Goal: Task Accomplishment & Management: Use online tool/utility

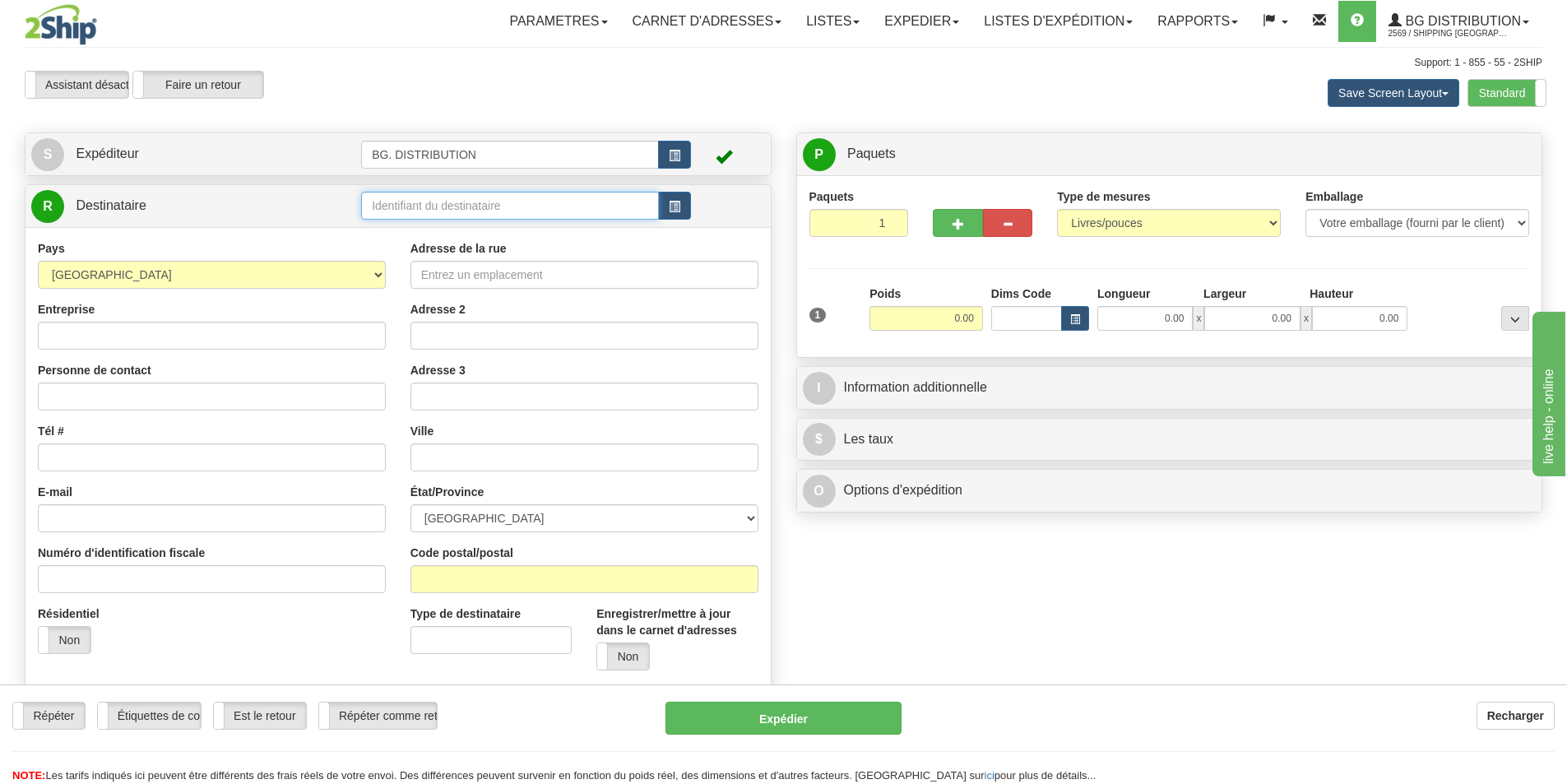
click at [407, 208] on input "text" at bounding box center [510, 206] width 298 height 28
click at [400, 229] on div "20066" at bounding box center [507, 231] width 282 height 18
type input "20066"
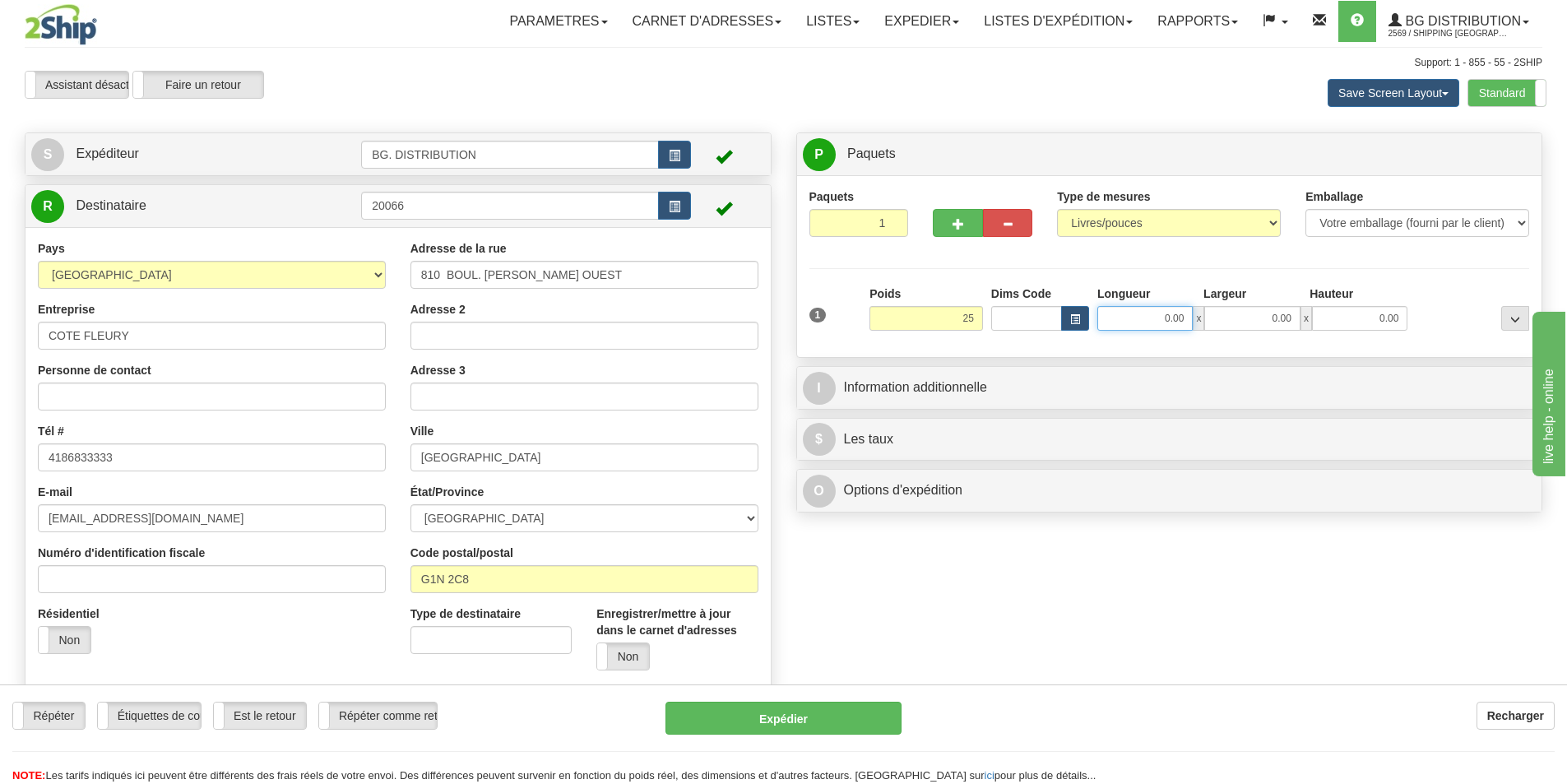
type input "25.00"
click at [1129, 313] on input "0.00" at bounding box center [1145, 318] width 95 height 25
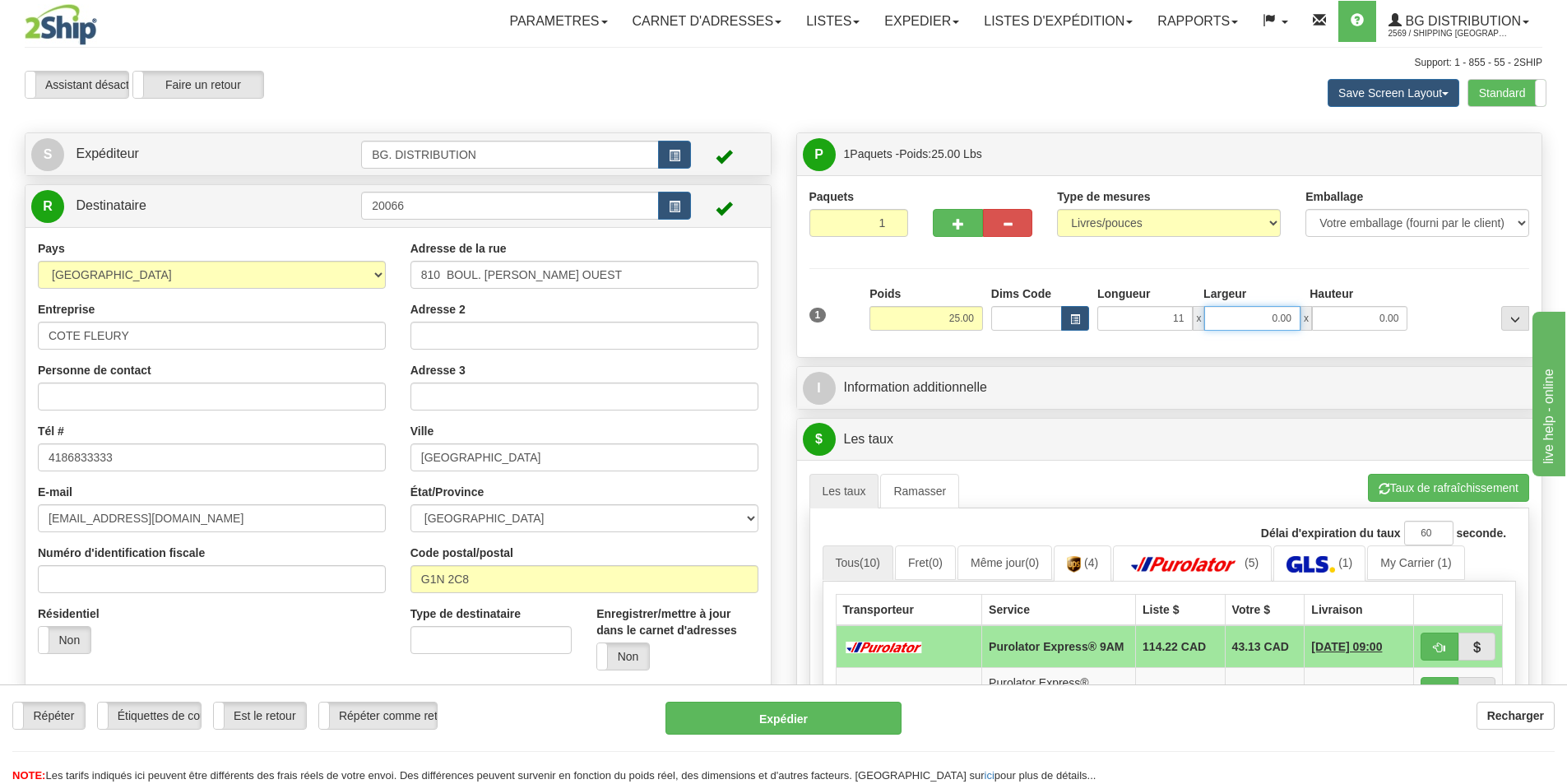
type input "11.00"
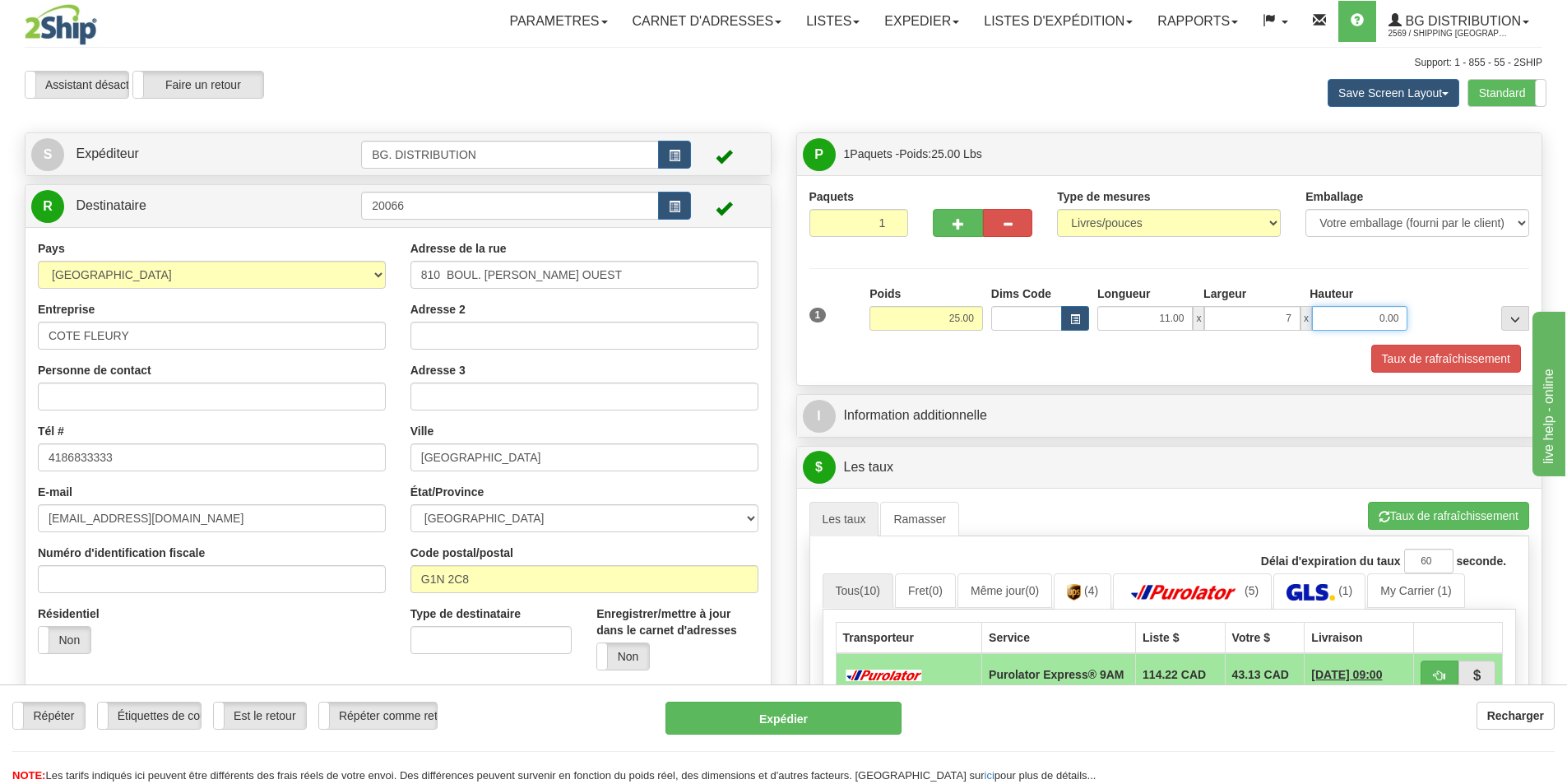
type input "7.00"
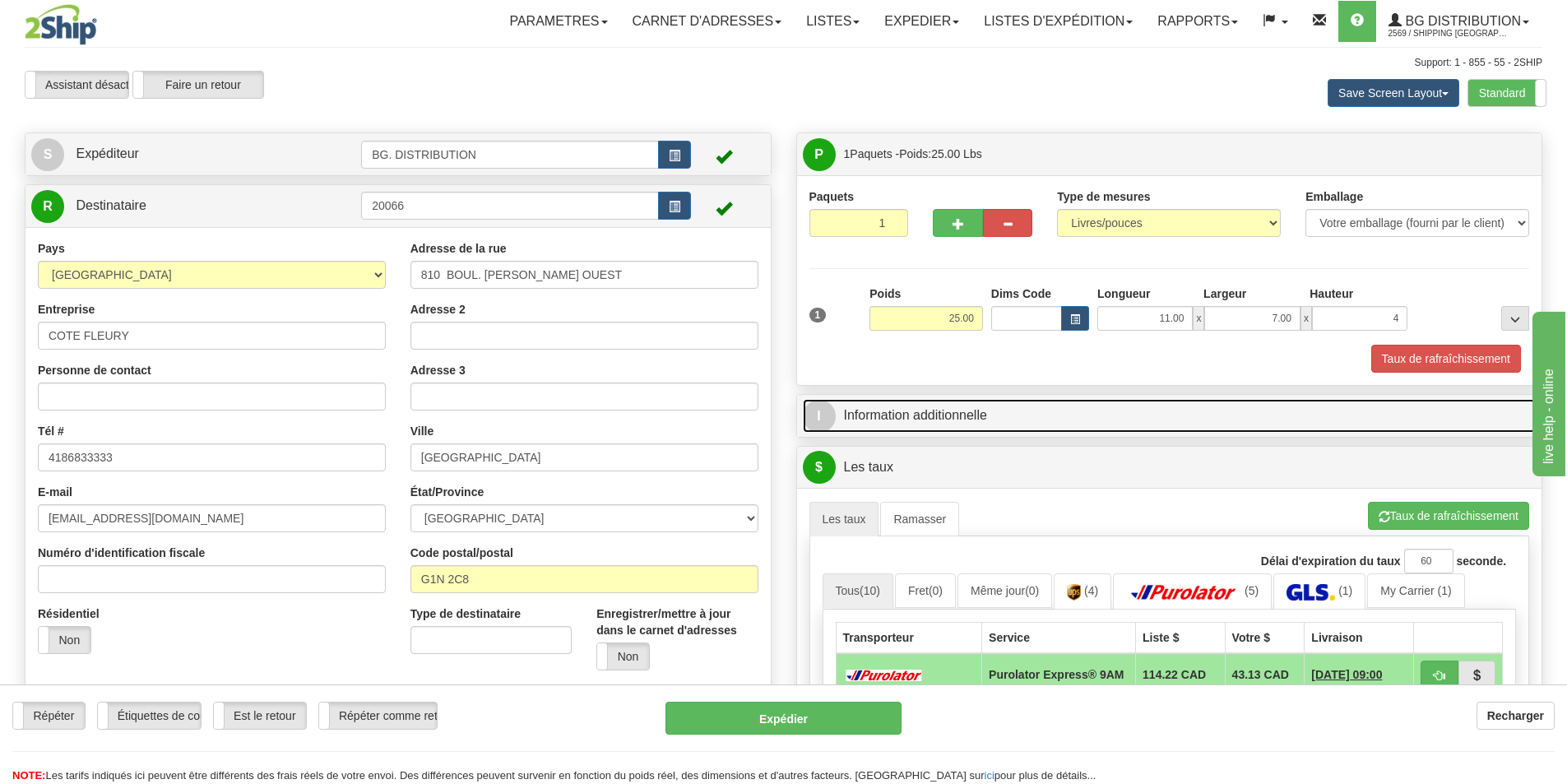
type input "4.00"
click at [914, 405] on link "I Information additionnelle" at bounding box center [1170, 415] width 734 height 33
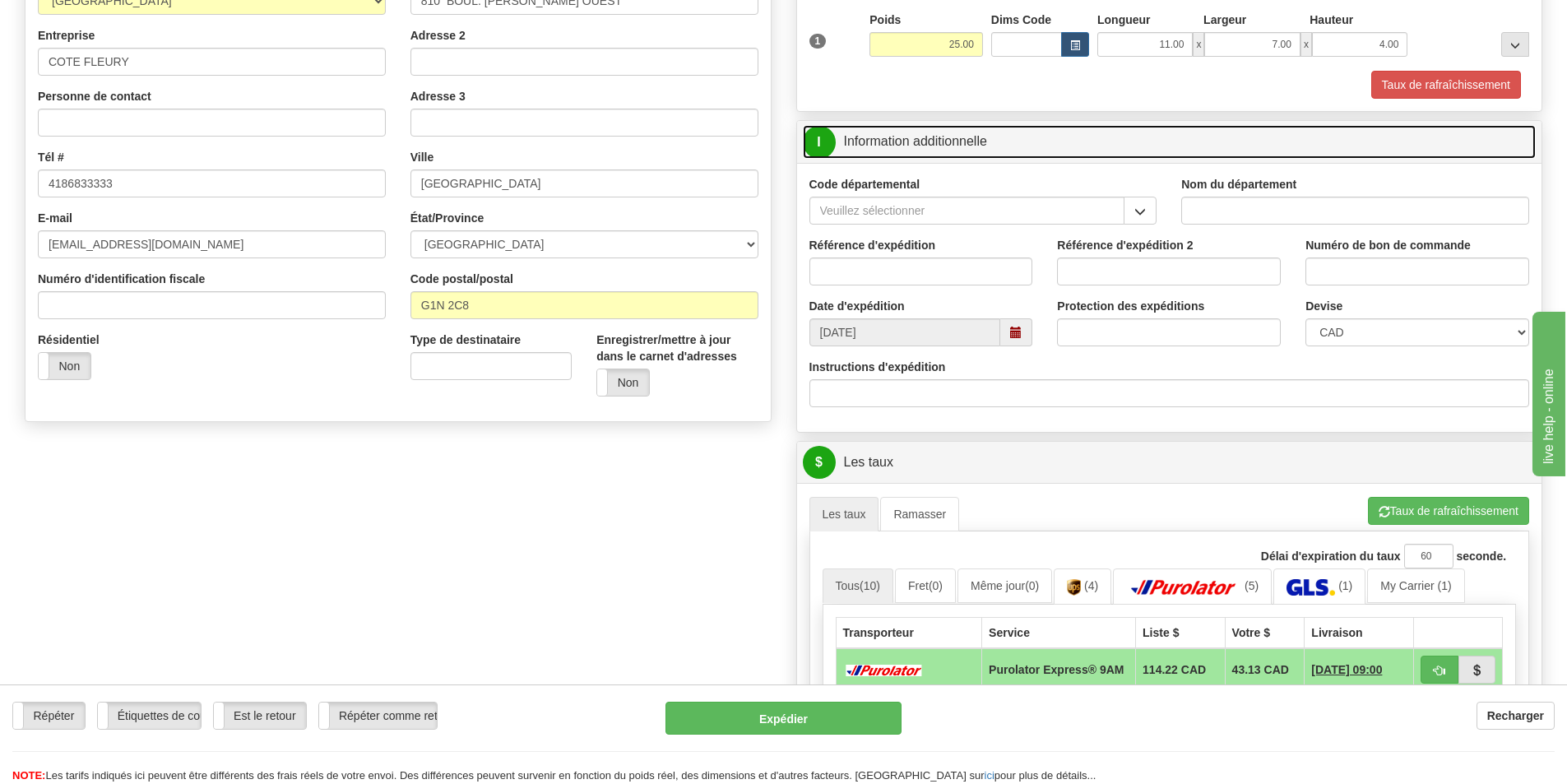
scroll to position [329, 0]
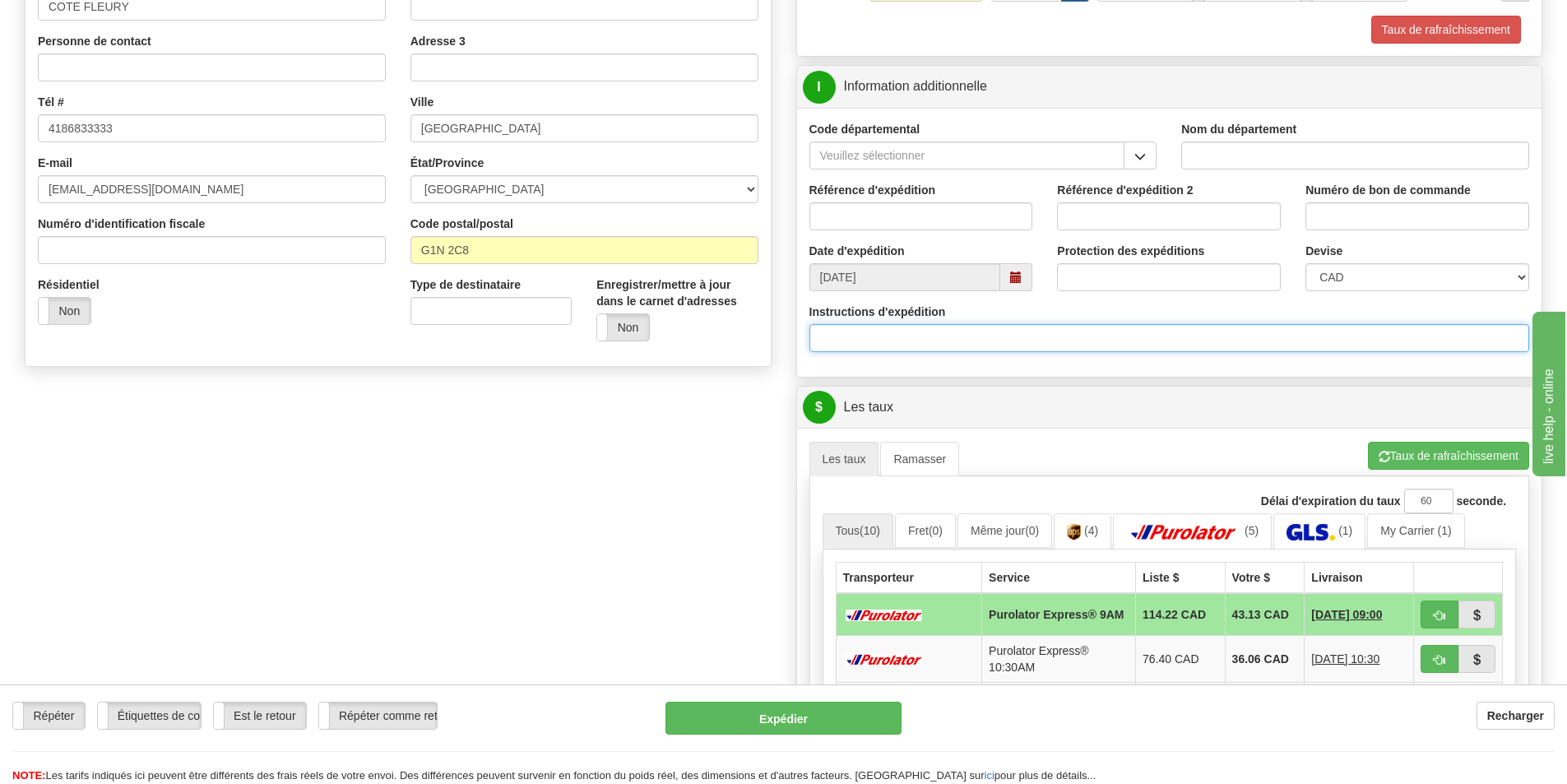
click at [943, 336] on input "Instructions d'expédition" at bounding box center [1169, 337] width 721 height 28
click at [895, 339] on input "30134899-01-30134994-00" at bounding box center [1169, 337] width 721 height 28
click at [890, 337] on input "30134899-01-30134994-00" at bounding box center [1169, 337] width 721 height 28
type input "30134899-01 / 30134994-00"
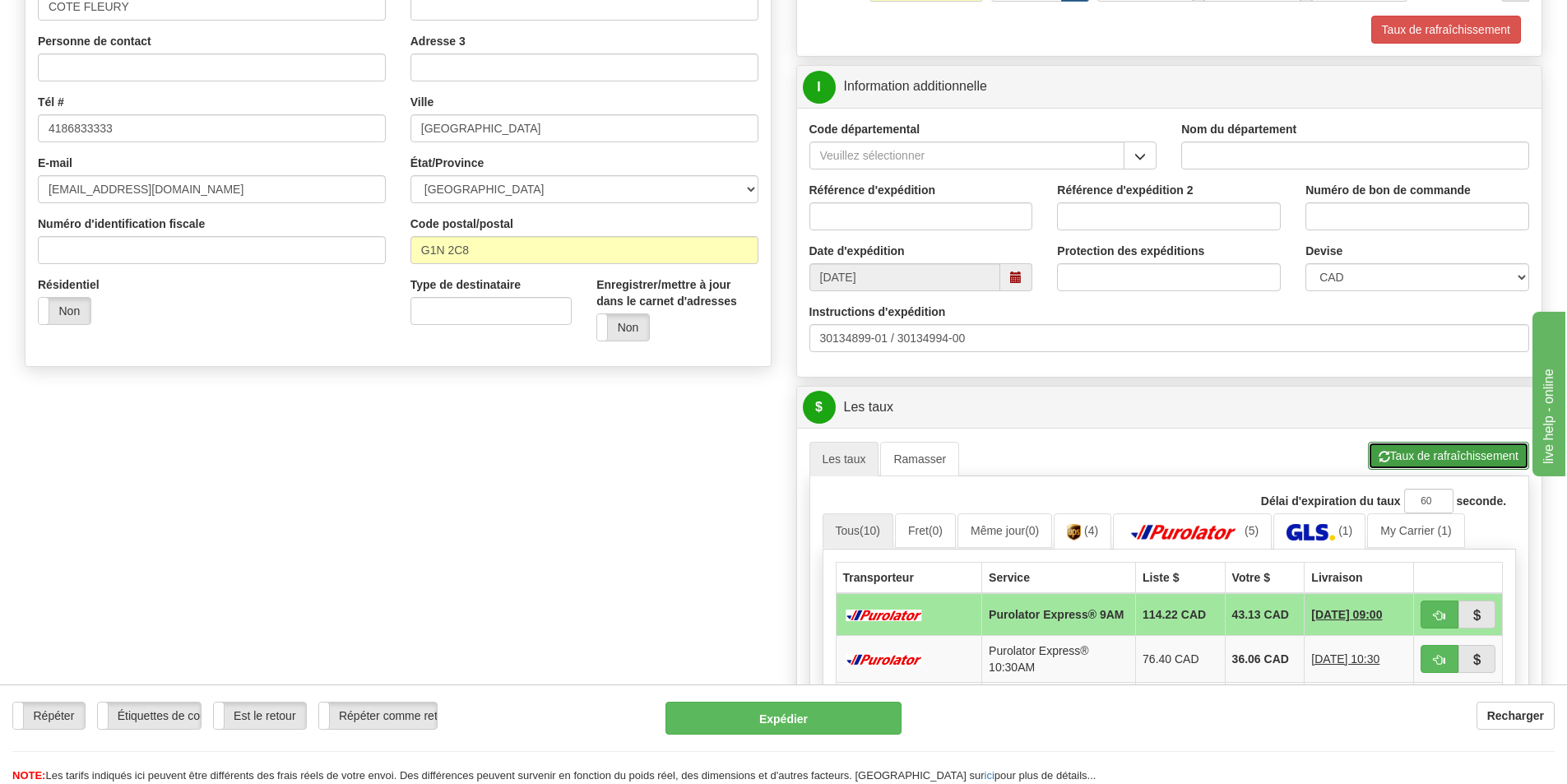
click at [1400, 453] on button "Taux de rafraîchissement" at bounding box center [1449, 455] width 161 height 28
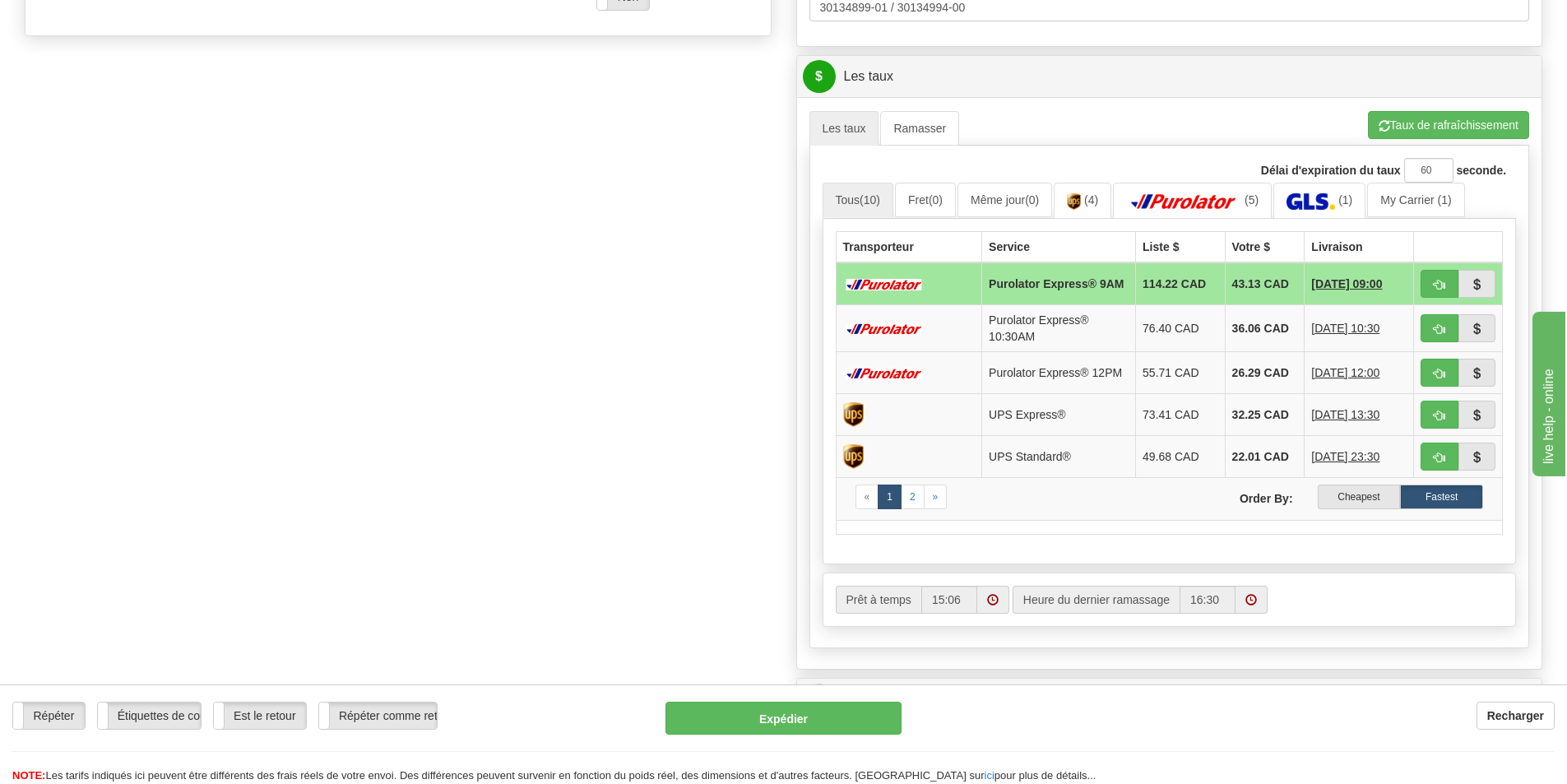
scroll to position [740, 0]
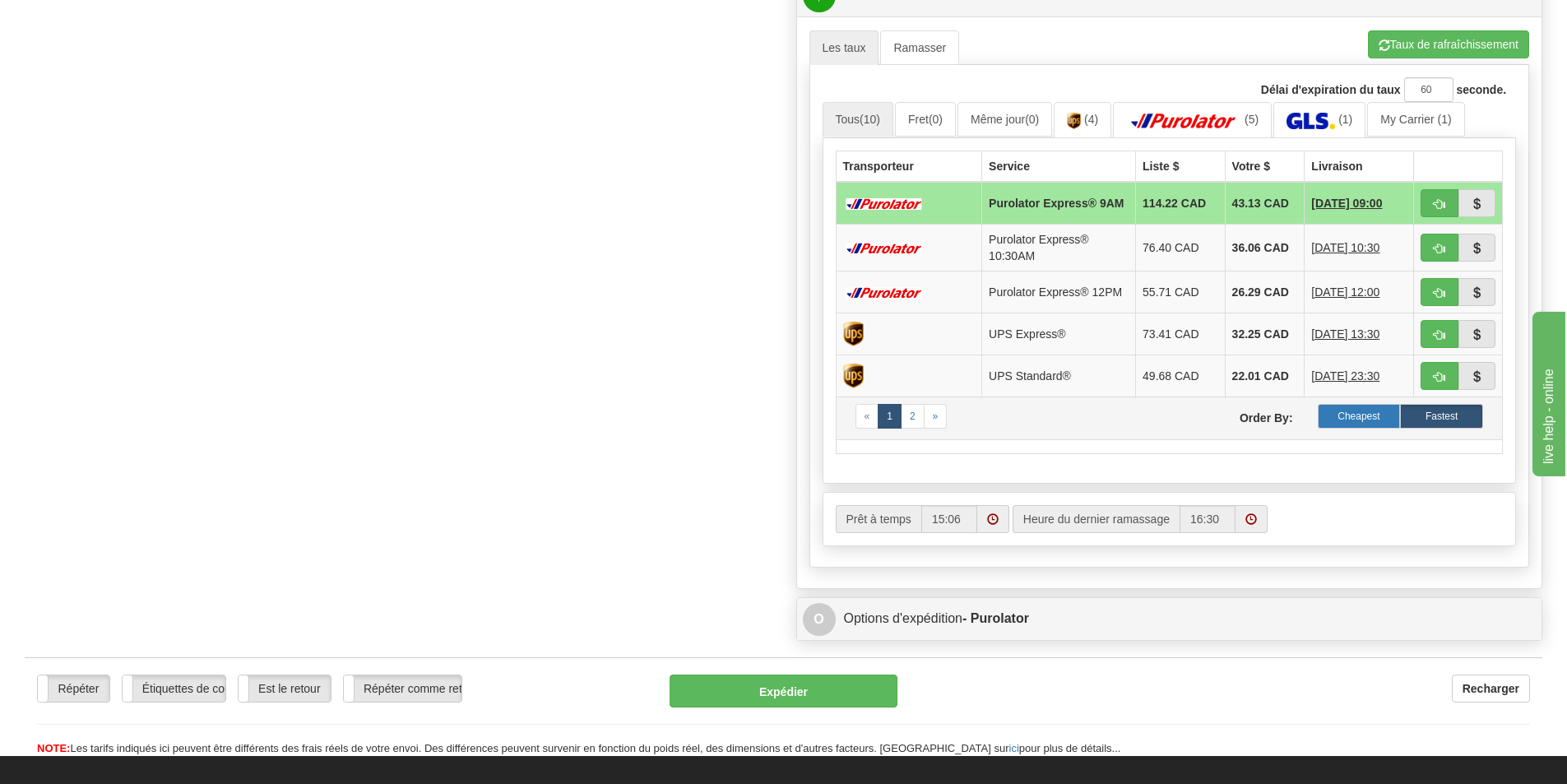
click at [1327, 420] on label "Cheapest" at bounding box center [1359, 415] width 83 height 25
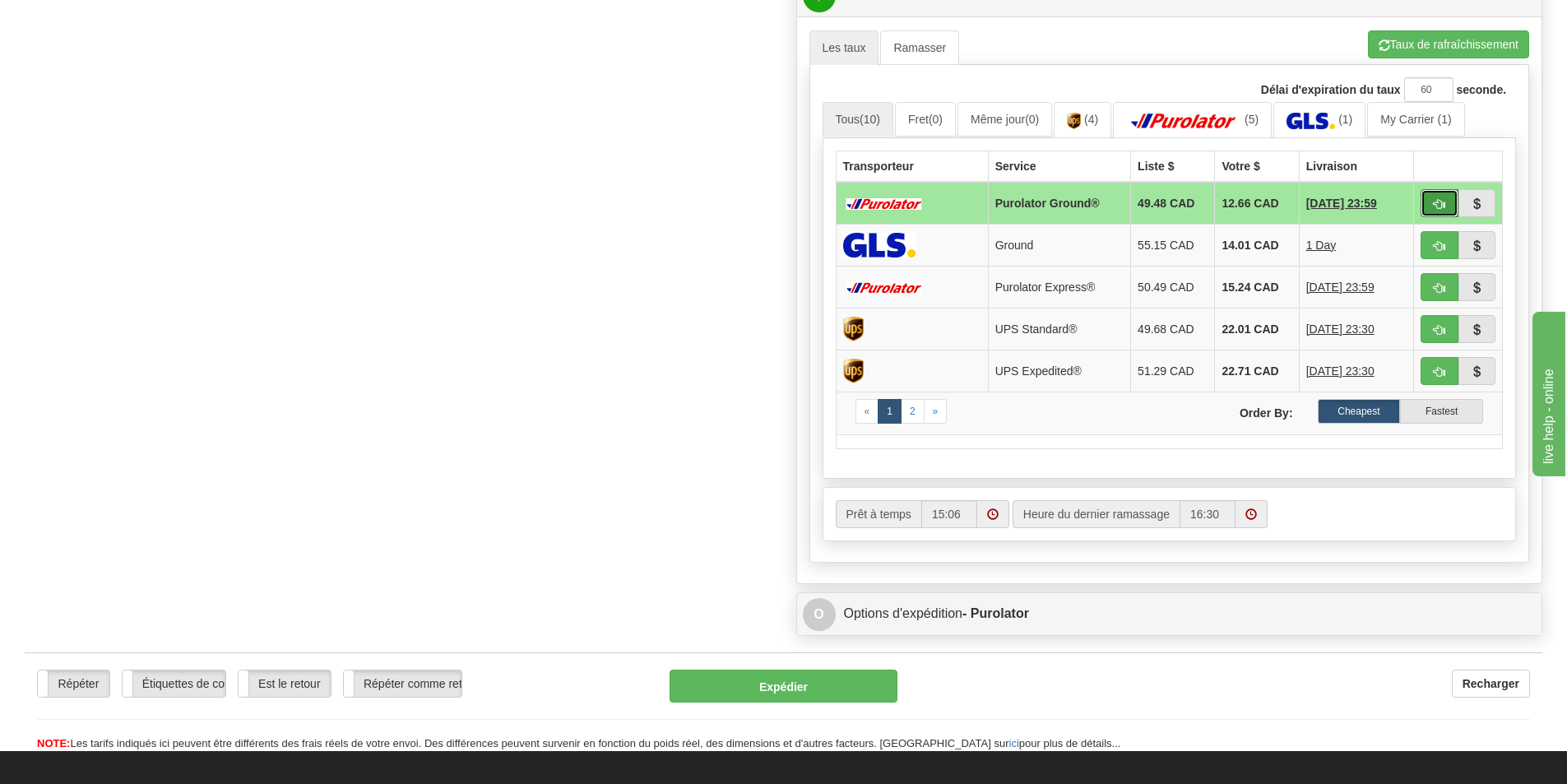
click at [1441, 203] on span "button" at bounding box center [1440, 204] width 12 height 11
type input "260"
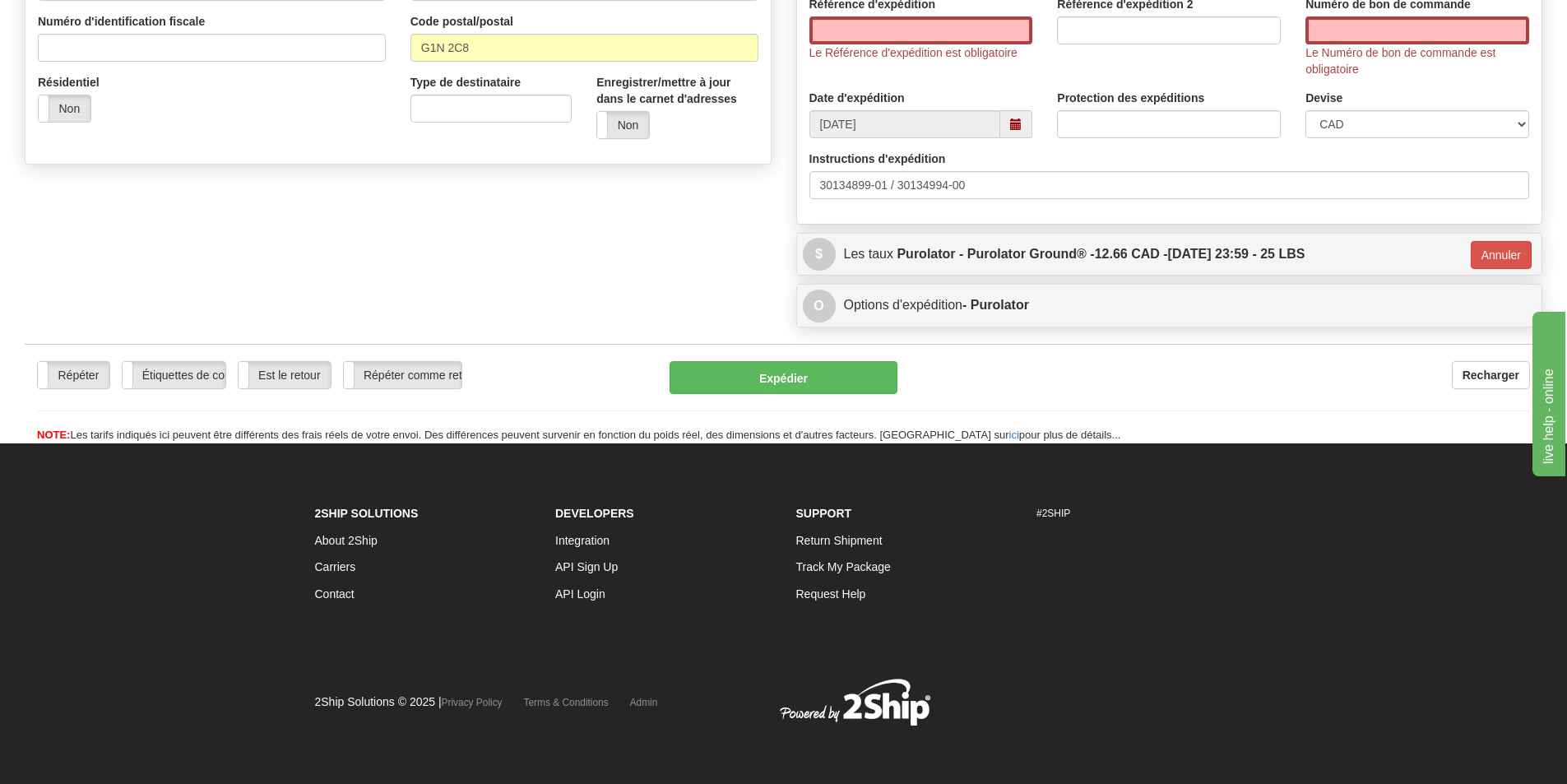
scroll to position [532, 0]
click at [909, 35] on input "Référence d'expédition" at bounding box center [920, 30] width 223 height 28
type input "."
click at [1406, 17] on input "Numéro de bon de commande" at bounding box center [1416, 30] width 223 height 28
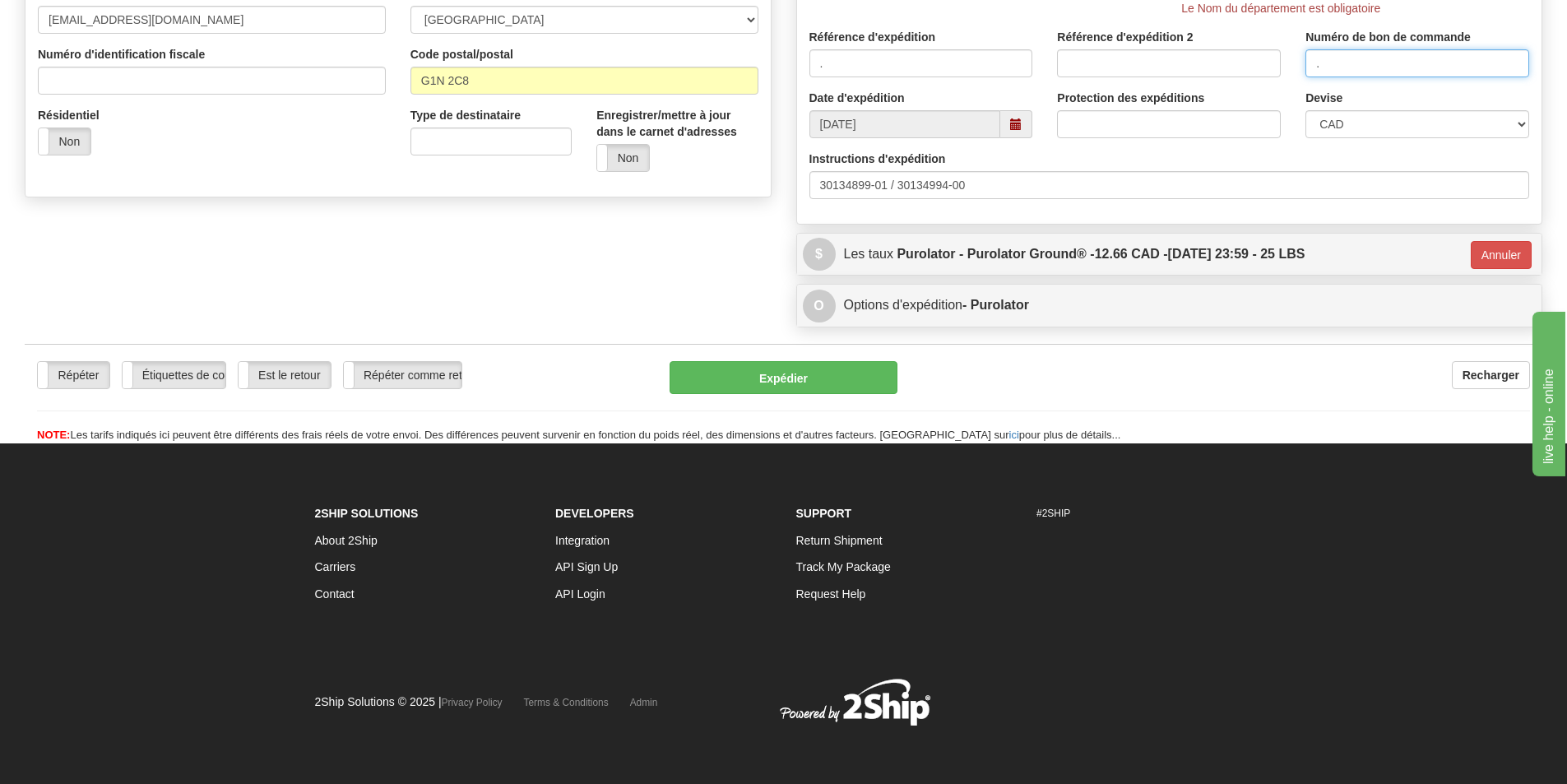
scroll to position [499, 0]
type input "."
click at [828, 367] on button "Expédier" at bounding box center [784, 377] width 228 height 32
click at [780, 368] on button "Expédier" at bounding box center [784, 377] width 228 height 32
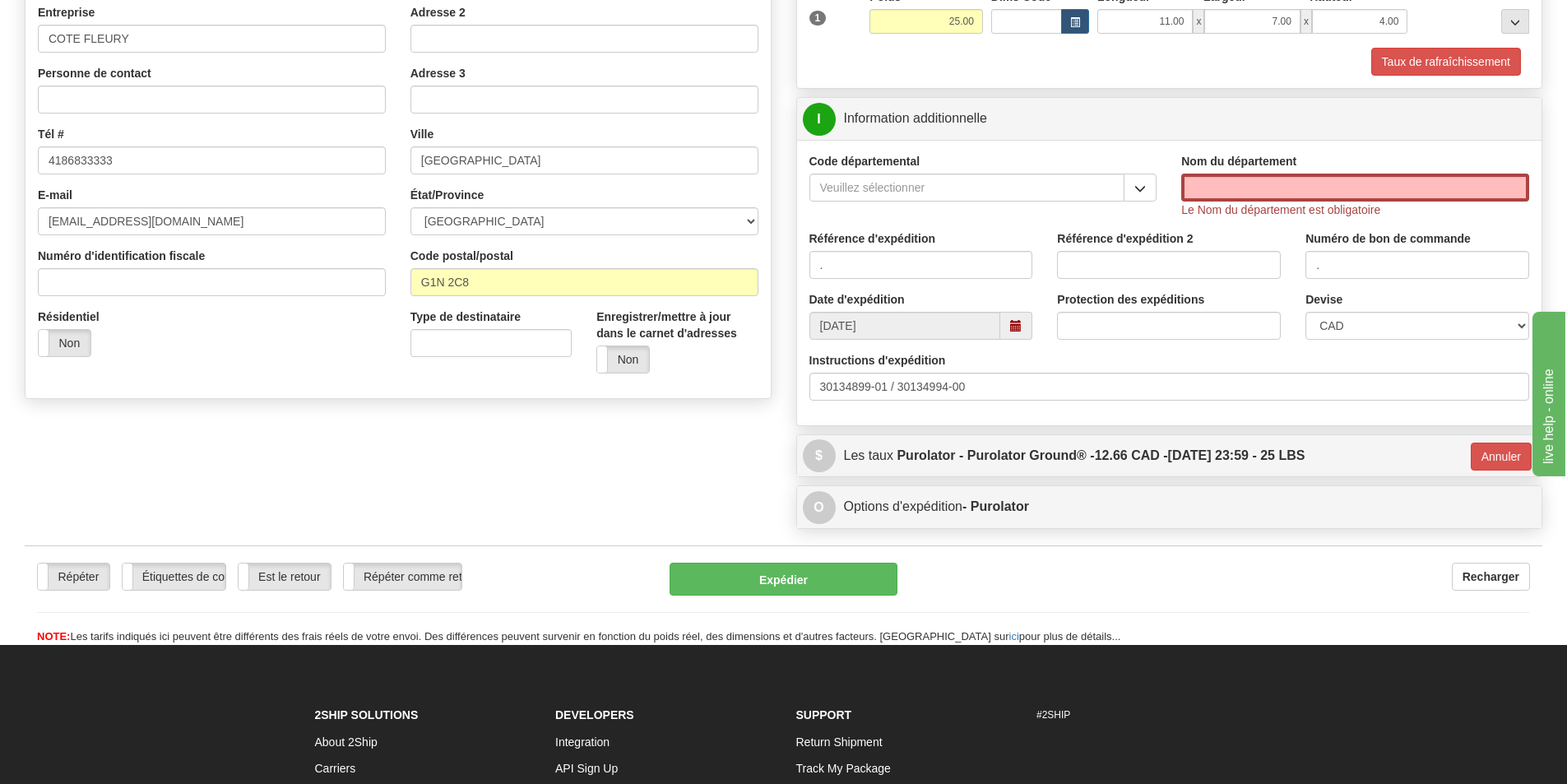
scroll to position [0, 0]
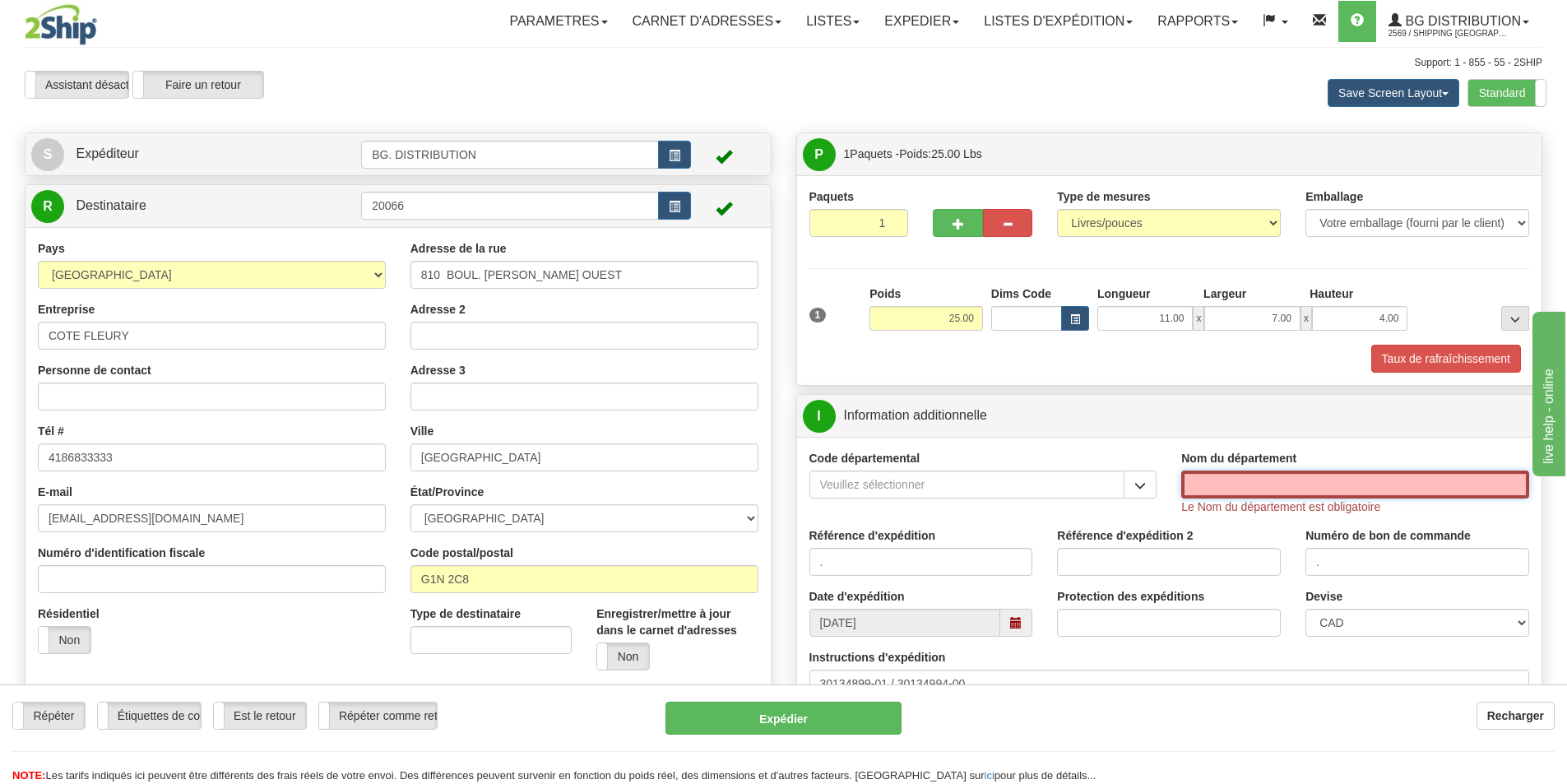
click at [1231, 483] on input "Nom du département" at bounding box center [1355, 484] width 348 height 28
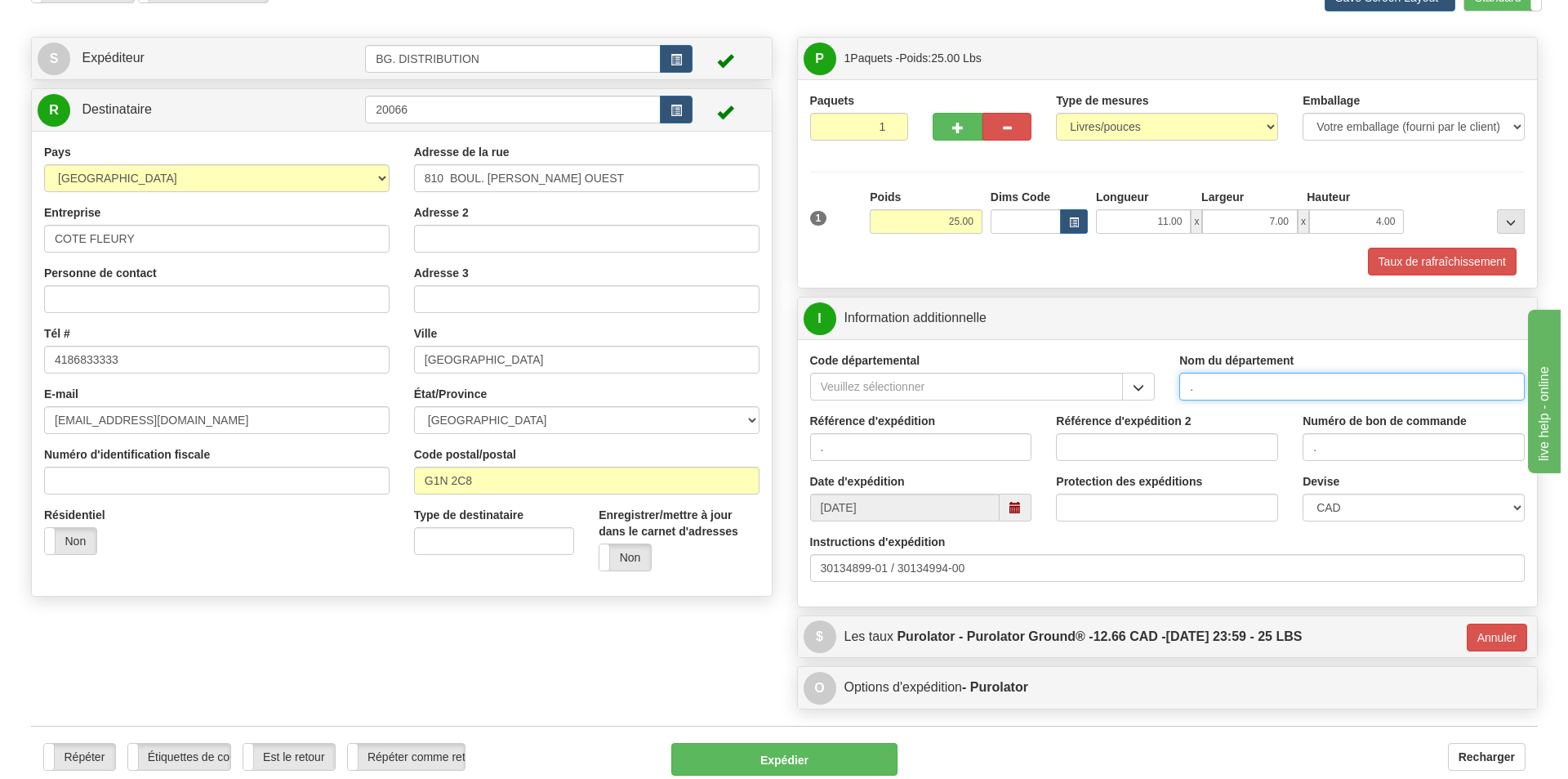
scroll to position [409, 0]
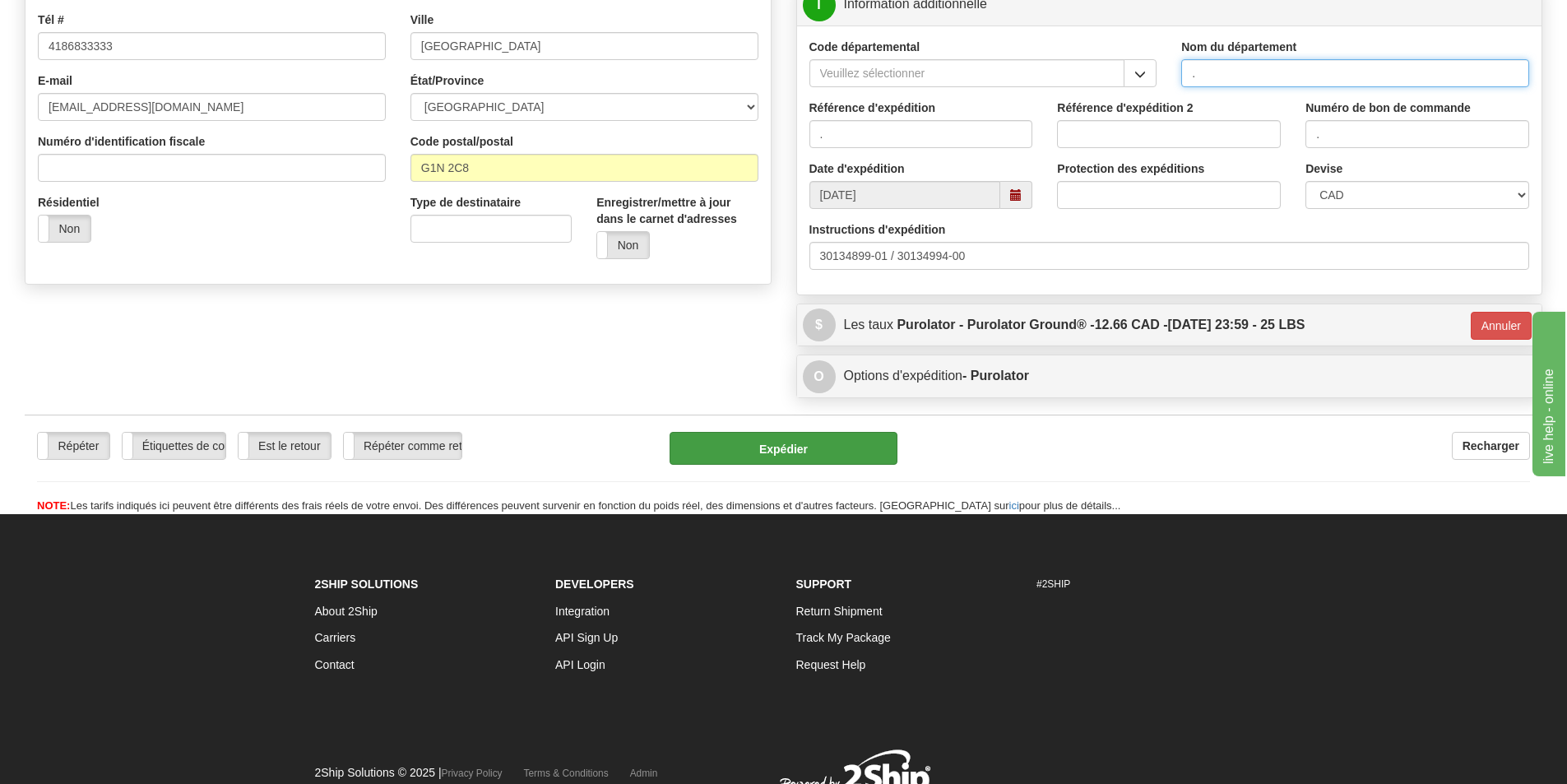
type input "."
click at [739, 449] on button "Expédier" at bounding box center [784, 448] width 228 height 32
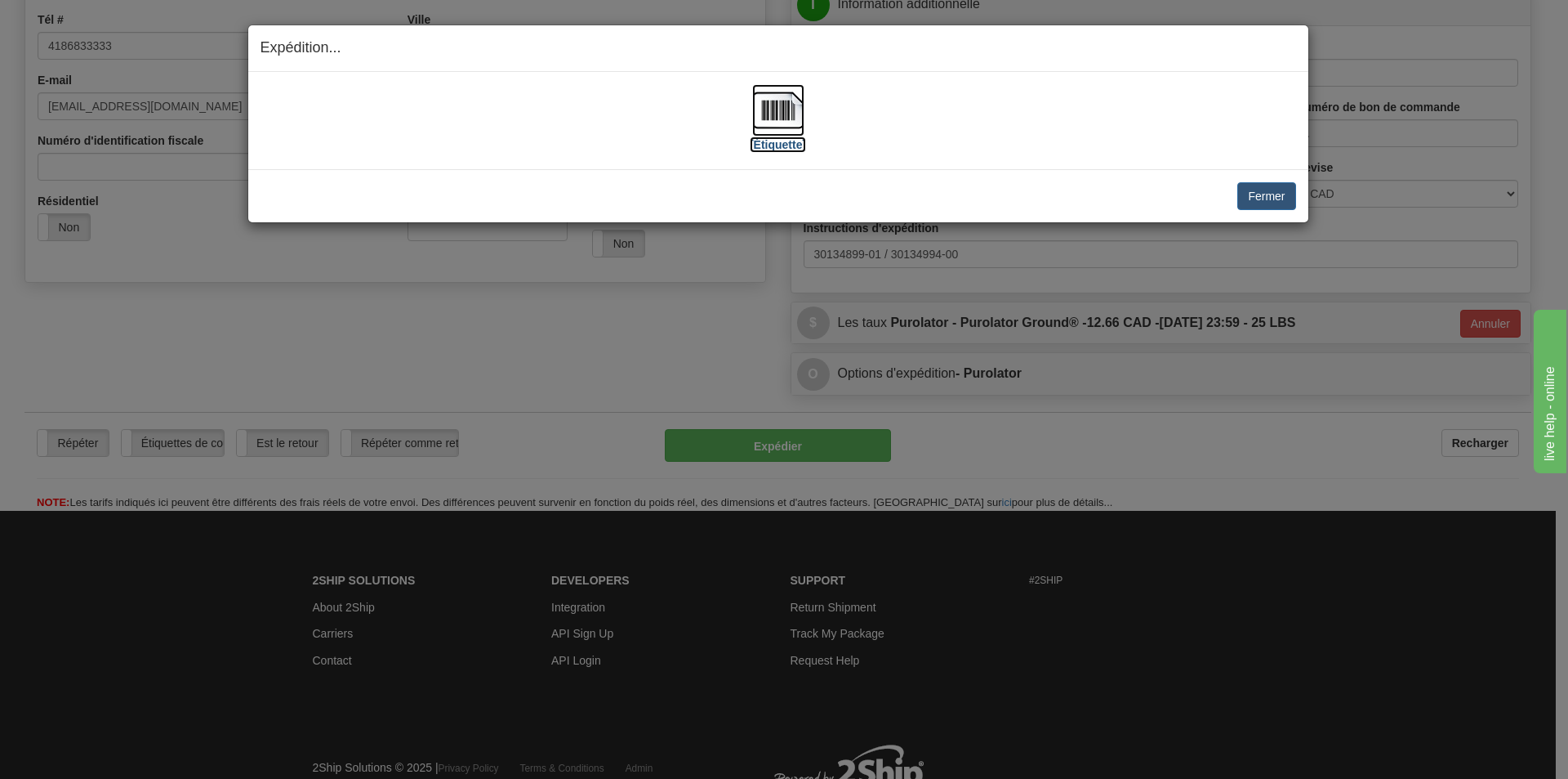
click at [773, 113] on img at bounding box center [778, 109] width 52 height 52
